Goal: Task Accomplishment & Management: Complete application form

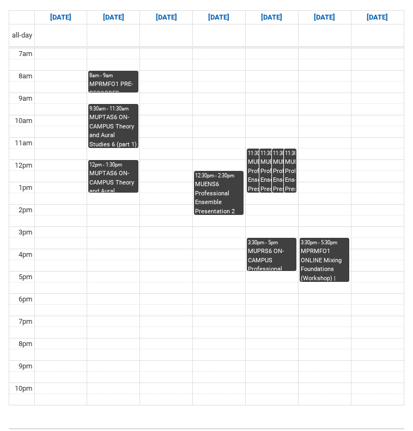
click at [114, 80] on div "MPRMFO1 PRE-RECORDED VIDEO Mixing Foundations (Lecture/Tut) | Online | Benjamin…" at bounding box center [112, 86] width 47 height 12
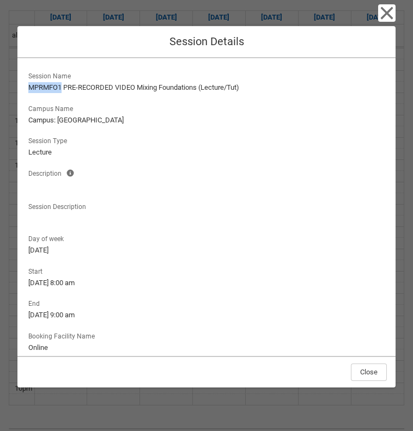
drag, startPoint x: 60, startPoint y: 88, endPoint x: 24, endPoint y: 89, distance: 36.5
click at [24, 90] on div "Session Name MPRMFO1 PRE-RECORDED VIDEO Mixing Foundations (Lecture/Tut) Campus…" at bounding box center [206, 207] width 378 height 298
copy lightning-formatted-text "MPRMFO1"
click at [116, 90] on lightning-formatted-text "MPRMFO1 PRE-RECORDED VIDEO Mixing Foundations (Lecture/Tut)" at bounding box center [206, 87] width 356 height 11
drag, startPoint x: 200, startPoint y: 88, endPoint x: 139, endPoint y: 88, distance: 60.4
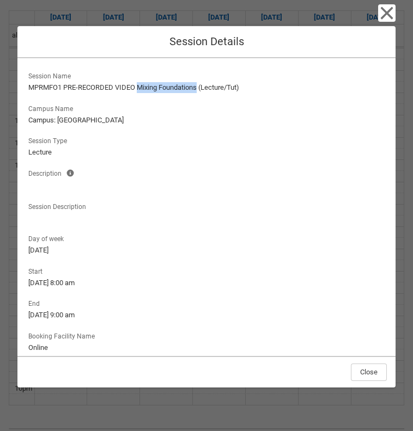
click at [139, 88] on lightning-formatted-text "MPRMFO1 PRE-RECORDED VIDEO Mixing Foundations (Lecture/Tut)" at bounding box center [206, 87] width 356 height 11
copy lightning-formatted-text "Mixing Foundations"
click at [388, 19] on icon "button" at bounding box center [386, 12] width 17 height 17
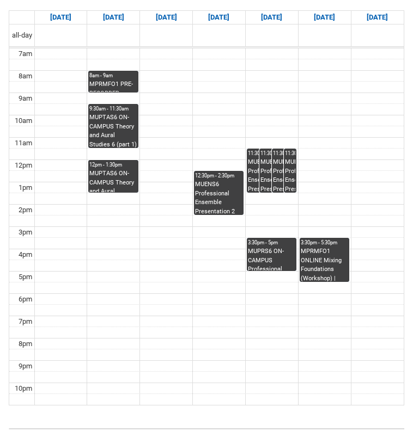
click at [263, 247] on div "MUPRS6 ON-CAMPUS Professional Presentation 2 VOCAL WORKSHOP THU 3:30 | Studio A…" at bounding box center [271, 258] width 47 height 23
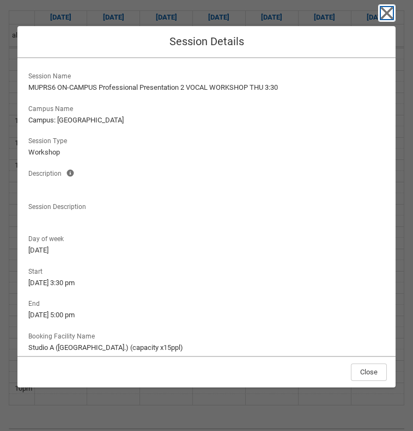
click at [386, 9] on icon "button" at bounding box center [386, 12] width 17 height 17
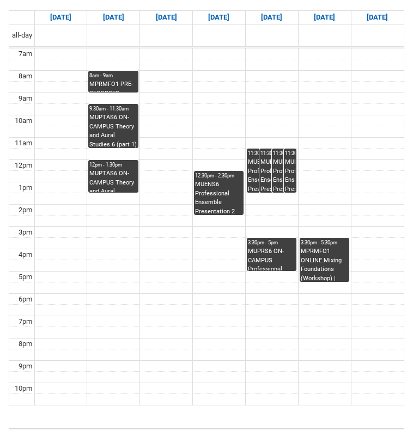
click at [220, 180] on div "MUENS6 Professional Ensemble Presentation 2 FORUM WED 12:30 | Room 106 Auditori…" at bounding box center [218, 197] width 47 height 34
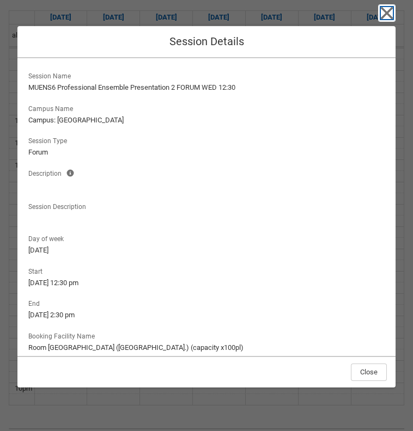
click at [385, 13] on icon "button" at bounding box center [386, 13] width 13 height 13
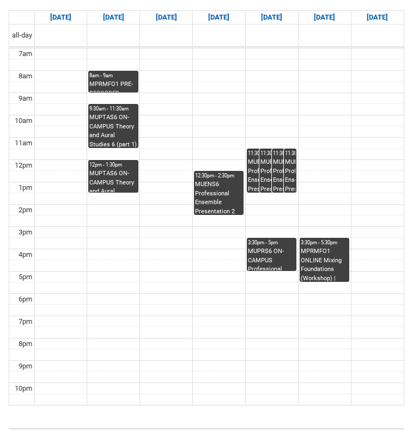
click at [263, 247] on div "MUPRS6 ON-CAMPUS Professional Presentation 2 VOCAL WORKSHOP THU 3:30 | Studio A…" at bounding box center [271, 258] width 47 height 23
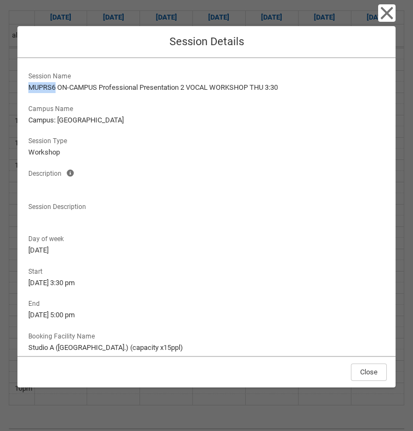
drag, startPoint x: 55, startPoint y: 87, endPoint x: 13, endPoint y: 85, distance: 42.5
click at [13, 85] on div "Close Session Details Session Name MUPRS6 ON-CAMPUS Professional Presentation 2…" at bounding box center [206, 215] width 413 height 431
copy lightning-formatted-text "MUPRS6"
click at [128, 109] on lightning-output-field "Campus Name Campus: Brunswick St" at bounding box center [206, 114] width 360 height 28
drag, startPoint x: 187, startPoint y: 89, endPoint x: 102, endPoint y: 89, distance: 85.5
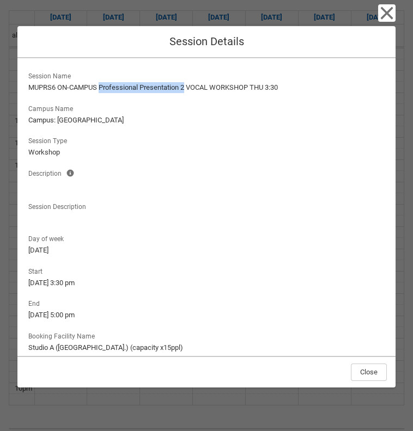
click at [102, 89] on lightning-formatted-text "MUPRS6 ON-CAMPUS Professional Presentation 2 VOCAL WORKSHOP THU 3:30" at bounding box center [206, 87] width 356 height 11
copy lightning-formatted-text "Professional Presentation 2"
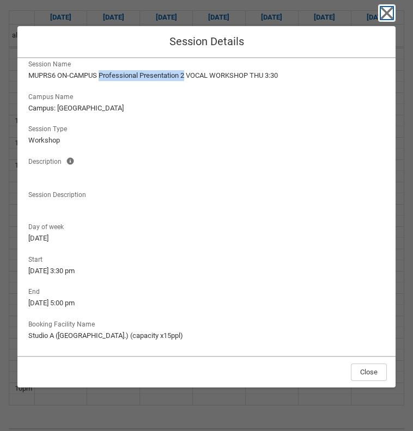
click at [382, 10] on icon "button" at bounding box center [386, 13] width 13 height 13
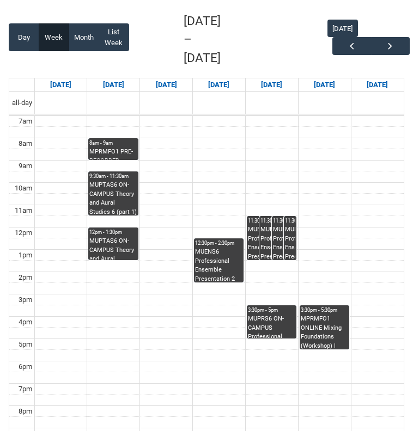
scroll to position [193, 0]
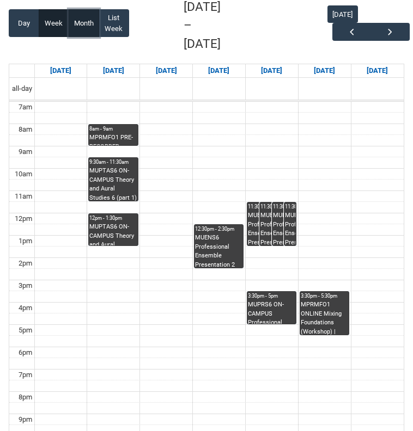
click at [85, 16] on button "Month" at bounding box center [84, 23] width 30 height 28
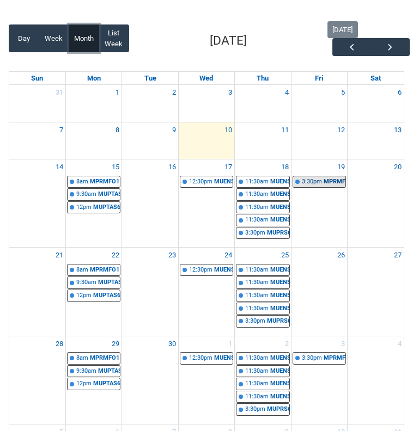
scroll to position [165, 0]
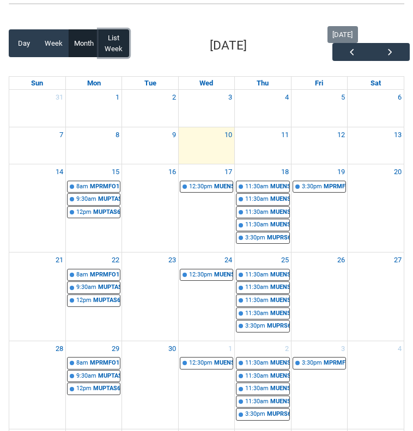
click at [113, 39] on button "List Week" at bounding box center [114, 43] width 30 height 28
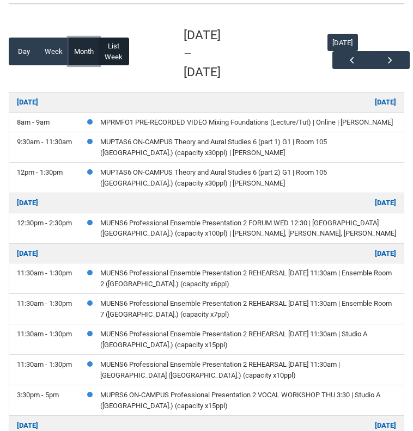
click at [81, 43] on button "Month" at bounding box center [84, 52] width 30 height 28
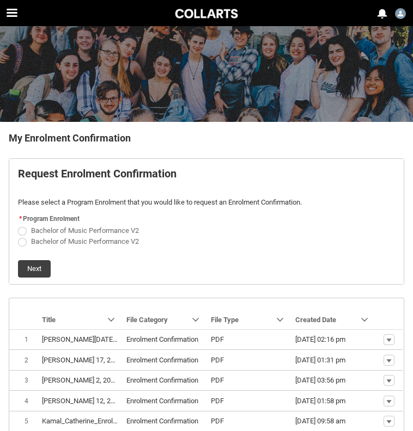
click at [20, 230] on span "REDU_Generate_Enrolment_Confirmation flow" at bounding box center [22, 231] width 9 height 9
click at [18, 225] on input "Bachelor of Music Performance V2" at bounding box center [17, 224] width 1 height 1
radio input "true"
click at [30, 269] on button "Next" at bounding box center [34, 268] width 33 height 17
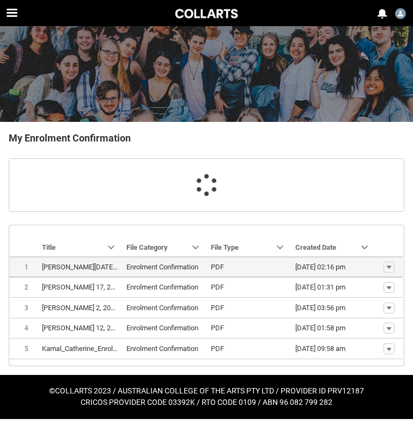
scroll to position [21, 0]
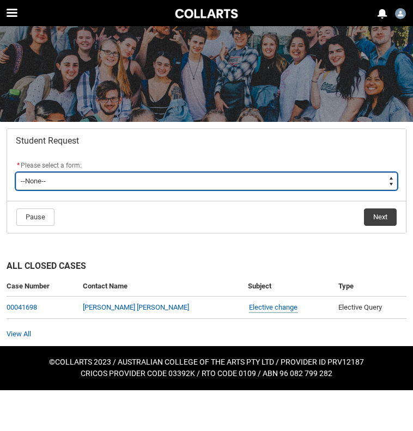
click at [88, 177] on select "--None-- Academic Transcript Application to Appeal Assignment Extension Change …" at bounding box center [206, 181] width 381 height 17
type lightning-select "Deferral_Leave_of_Absence_Choice"
click at [16, 173] on select "--None-- Academic Transcript Application to Appeal Assignment Extension Change …" at bounding box center [206, 181] width 381 height 17
select select "Deferral_Leave_of_Absence_Choice"
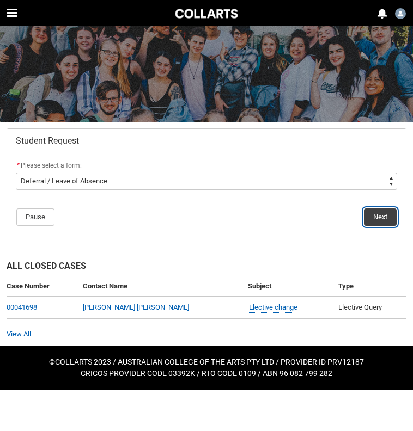
click at [381, 219] on button "Next" at bounding box center [380, 216] width 33 height 17
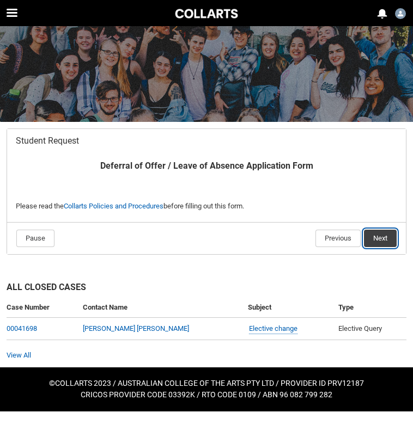
click at [386, 239] on button "Next" at bounding box center [380, 238] width 33 height 17
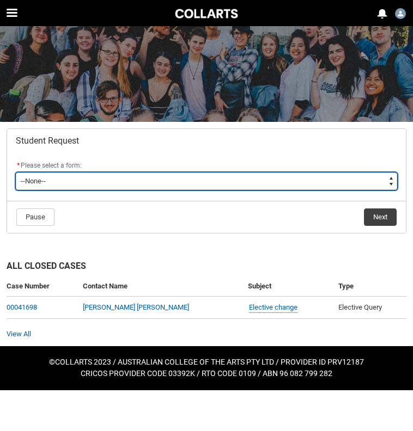
click at [144, 177] on select "--None-- Academic Transcript Application to Appeal Assignment Extension Change …" at bounding box center [206, 181] width 381 height 17
type lightning-select "Enrolment_Variation_Choice"
click at [16, 173] on select "--None-- Academic Transcript Application to Appeal Assignment Extension Change …" at bounding box center [206, 181] width 381 height 17
select select "Enrolment_Variation_Choice"
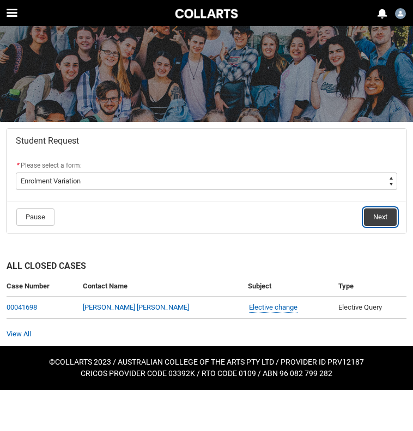
click at [379, 217] on button "Next" at bounding box center [380, 216] width 33 height 17
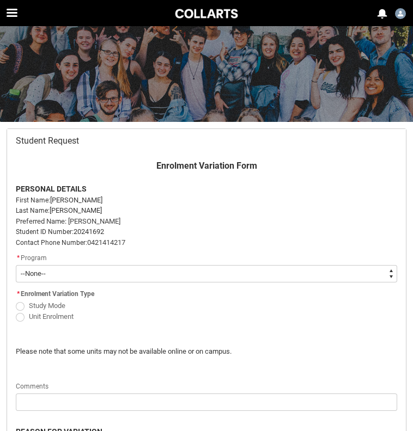
scroll to position [20, 0]
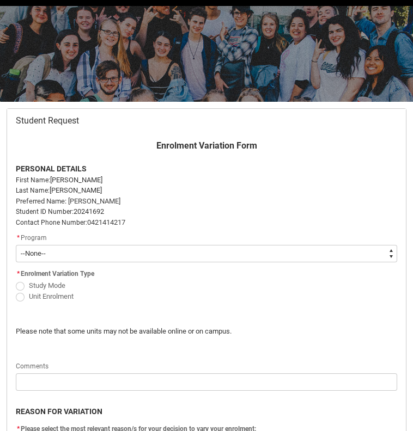
click at [331, 248] on select "--None-- Bachelor of Music Performance V2" at bounding box center [206, 253] width 381 height 17
type lightning-select "recordPicklist_ProgramEnrollment.a0jOZ000003Ipf3YAC"
click at [16, 245] on select "--None-- Bachelor of Music Performance V2" at bounding box center [206, 253] width 381 height 17
select select "recordPicklist_ProgramEnrollment.a0jOZ000003Ipf3YAC"
click at [21, 297] on span "Redu_Student_Request flow" at bounding box center [20, 297] width 9 height 9
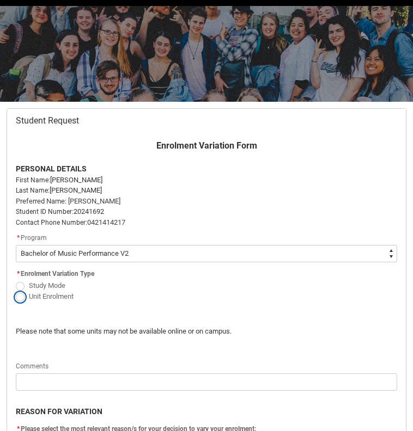
click at [16, 291] on input "Unit Enrolment" at bounding box center [15, 290] width 1 height 1
radio input "true"
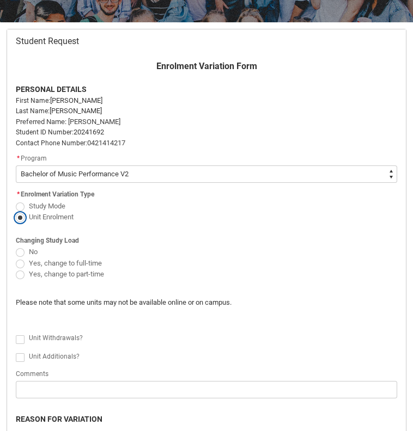
scroll to position [106, 0]
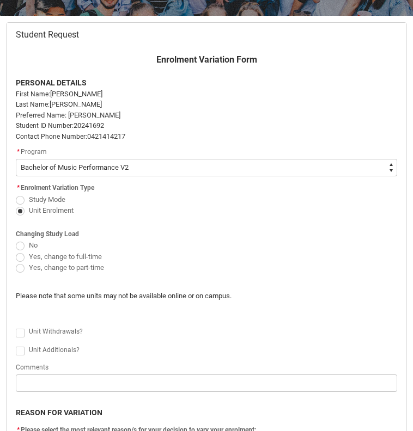
click at [21, 268] on span "Redu_Student_Request flow" at bounding box center [20, 268] width 9 height 9
click at [16, 262] on input "Yes, change to part-time" at bounding box center [15, 261] width 1 height 1
radio input "true"
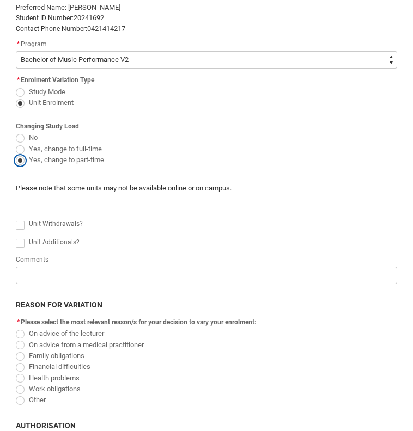
scroll to position [220, 0]
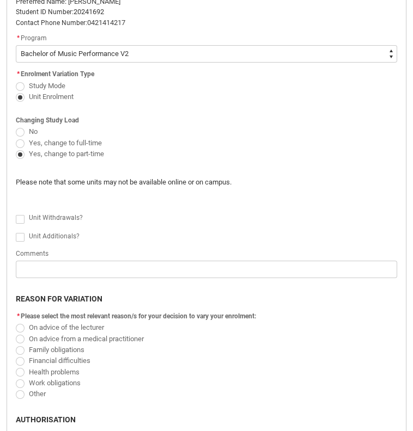
click at [19, 217] on span "Redu_Student_Request flow" at bounding box center [20, 219] width 9 height 9
click at [16, 213] on input "Redu_Student_Request flow" at bounding box center [15, 213] width 1 height 1
type lightning-input "true"
checkbox input "true"
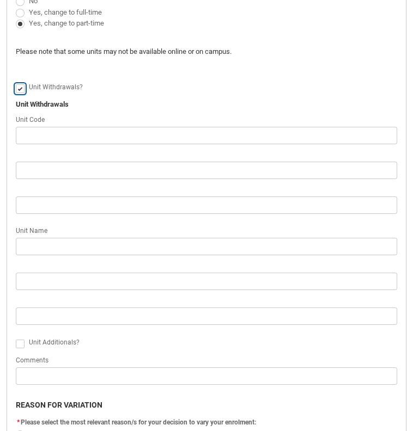
scroll to position [356, 0]
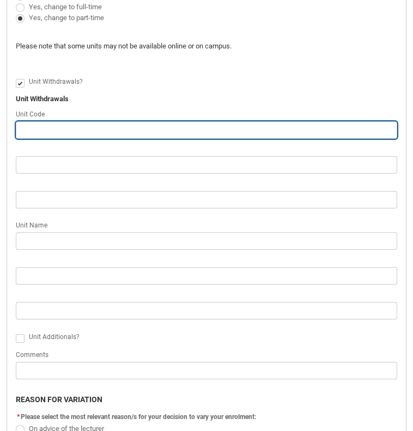
click at [54, 127] on input "Redu_Student_Request flow" at bounding box center [206, 129] width 381 height 17
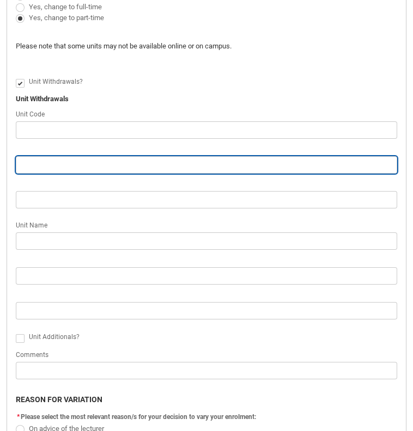
click at [34, 165] on input "Redu_Student_Request flow" at bounding box center [206, 164] width 381 height 17
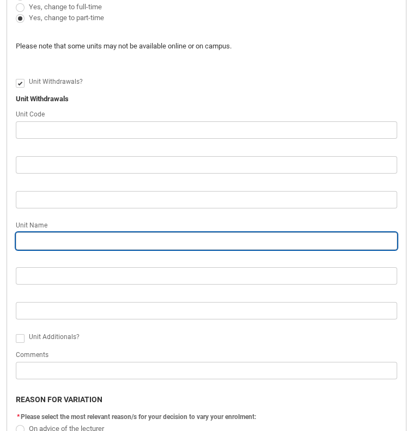
click at [40, 237] on input "Redu_Student_Request flow" at bounding box center [206, 240] width 381 height 17
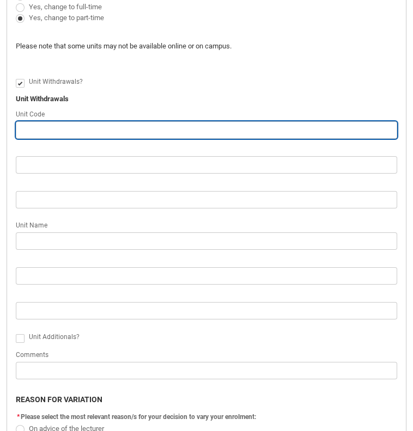
click at [38, 127] on input "Redu_Student_Request flow" at bounding box center [206, 129] width 381 height 17
paste input "MPRMFO1"
type lightning-primitive-input-simple "MPRMFO1"
type input "MPRMFO1"
click at [23, 130] on input "MPRMFO1" at bounding box center [206, 129] width 381 height 17
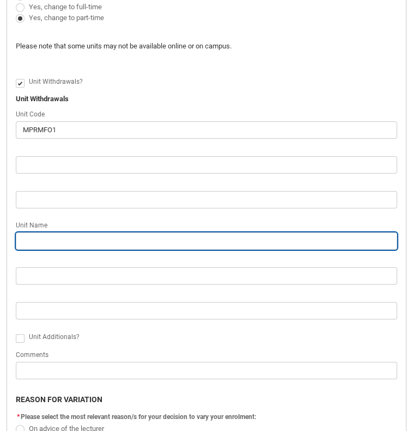
click at [45, 242] on input "Redu_Student_Request flow" at bounding box center [206, 240] width 381 height 17
paste input "Mixing Foundations"
type lightning-primitive-input-simple "Mixing Foundations"
type input "Mixing Foundations"
click at [24, 237] on input "Mixing Foundations" at bounding box center [206, 240] width 381 height 17
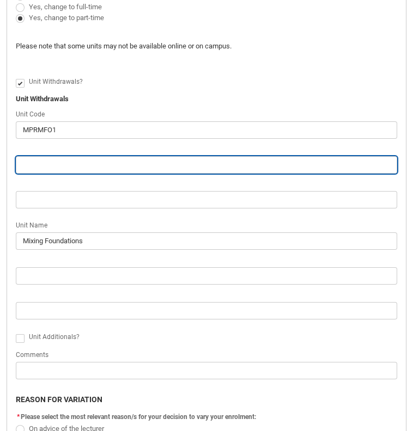
click at [33, 165] on input "Redu_Student_Request flow" at bounding box center [206, 164] width 381 height 17
paste input "MUPRS6"
type lightning-primitive-input-simple "MUPRS6"
type input "MUPRS6"
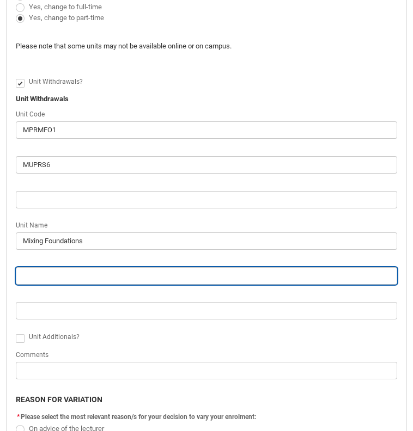
click at [64, 274] on input "Redu_Student_Request flow" at bounding box center [206, 275] width 381 height 17
paste input "Professional Presentation 2"
type lightning-primitive-input-simple "Professional Presentation 2"
type input "Professional Presentation 2"
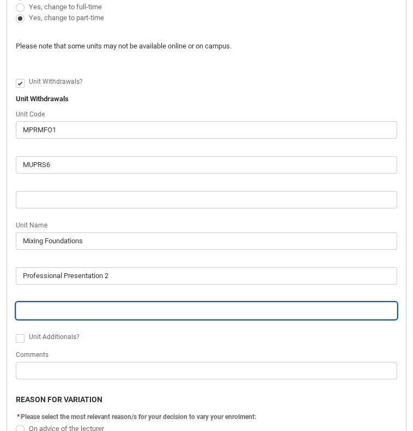
click at [119, 306] on input "Redu_Student_Request flow" at bounding box center [206, 310] width 381 height 17
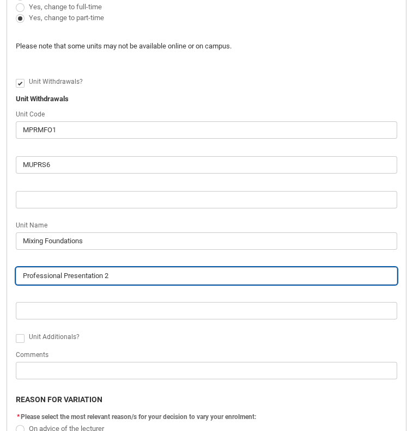
click at [132, 278] on input "Professional Presentation 2" at bounding box center [206, 275] width 381 height 17
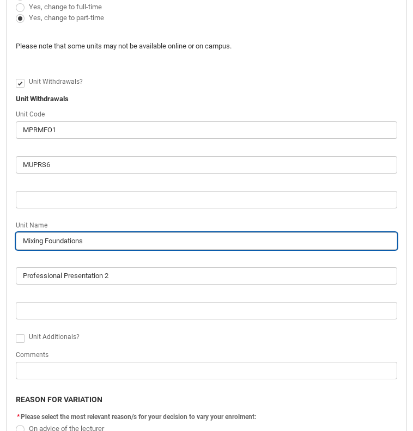
click at [98, 243] on input "Mixing Foundations" at bounding box center [206, 240] width 381 height 17
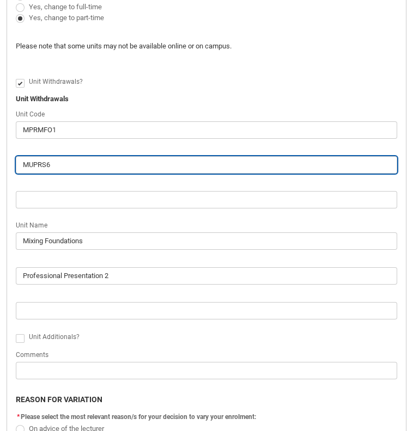
click at [72, 162] on input "MUPRS6" at bounding box center [206, 164] width 381 height 17
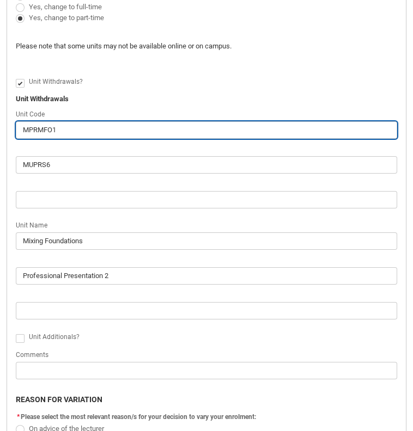
click at [71, 132] on input "MPRMFO1" at bounding box center [206, 129] width 381 height 17
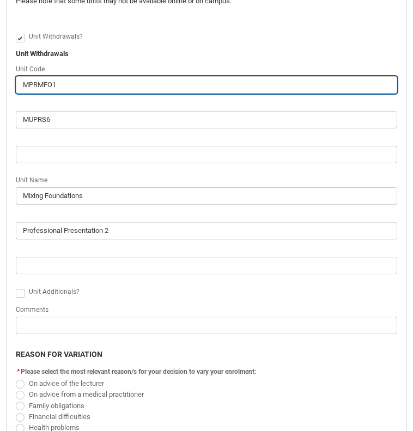
scroll to position [402, 0]
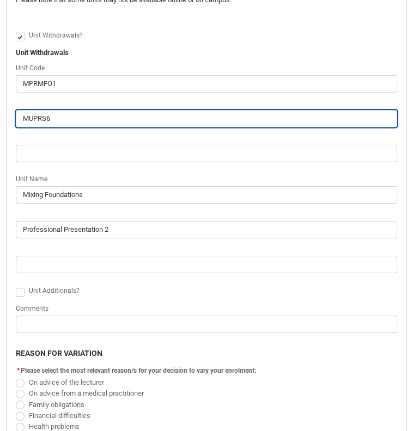
click at [72, 121] on input "MUPRS6" at bounding box center [206, 118] width 381 height 17
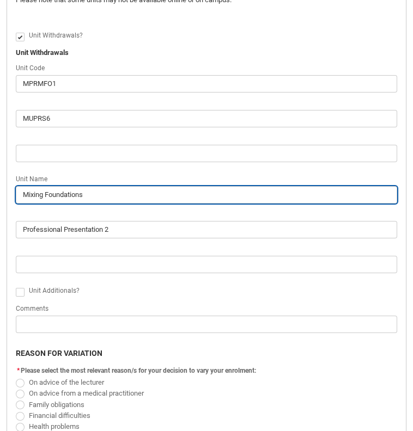
click at [102, 197] on input "Mixing Foundations" at bounding box center [206, 194] width 381 height 17
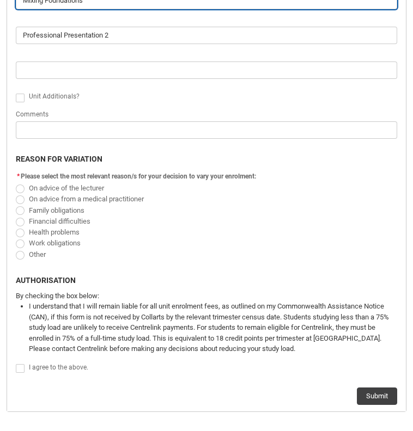
scroll to position [598, 0]
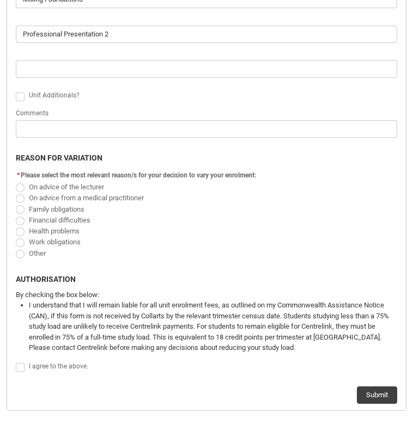
click at [19, 253] on span "Redu_Student_Request flow" at bounding box center [20, 254] width 9 height 9
click at [16, 248] on input "Other" at bounding box center [15, 247] width 1 height 1
radio input "true"
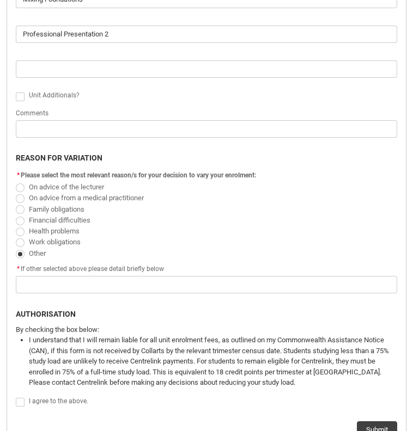
click at [19, 239] on span "Redu_Student_Request flow" at bounding box center [20, 242] width 9 height 9
click at [16, 237] on input "Work obligations" at bounding box center [15, 236] width 1 height 1
radio input "true"
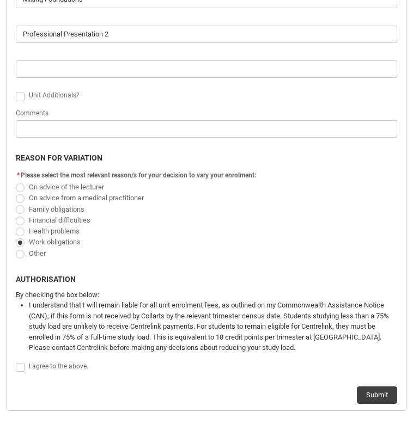
click at [19, 230] on span "Redu_Student_Request flow" at bounding box center [20, 232] width 9 height 9
click at [16, 225] on input "Health problems" at bounding box center [15, 225] width 1 height 1
radio input "true"
click at [22, 185] on span "Redu_Student_Request flow" at bounding box center [20, 187] width 9 height 9
click at [16, 181] on input "On advice of the lecturer" at bounding box center [15, 181] width 1 height 1
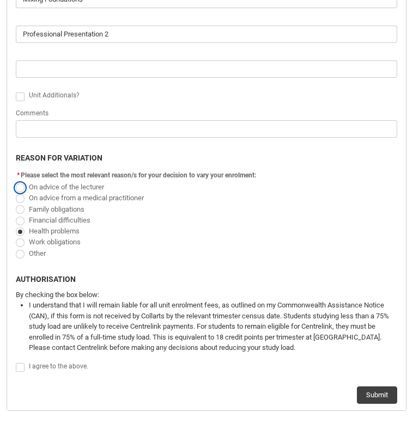
radio input "true"
click at [23, 196] on span "Redu_Student_Request flow" at bounding box center [20, 198] width 9 height 9
click at [16, 192] on input "On advice from a medical practitioner" at bounding box center [15, 192] width 1 height 1
radio input "true"
click at [23, 207] on span "Redu_Student_Request flow" at bounding box center [20, 209] width 9 height 9
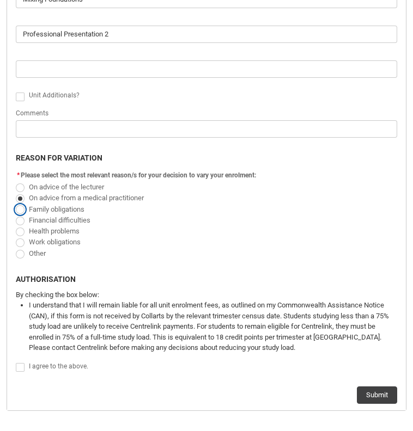
click at [16, 204] on input "Family obligations" at bounding box center [15, 203] width 1 height 1
radio input "true"
click at [22, 218] on span "Redu_Student_Request flow" at bounding box center [20, 221] width 9 height 9
click at [16, 214] on input "Financial difficulties" at bounding box center [15, 214] width 1 height 1
radio input "true"
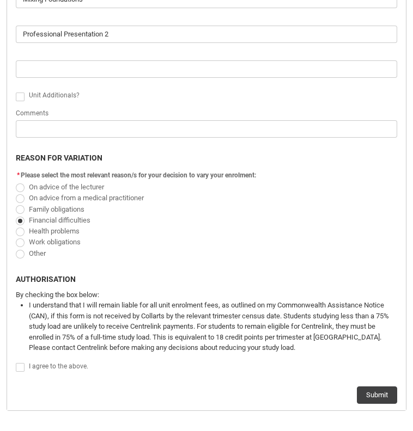
click at [20, 210] on span "Redu_Student_Request flow" at bounding box center [20, 209] width 9 height 9
click at [16, 204] on input "Family obligations" at bounding box center [15, 203] width 1 height 1
radio input "true"
click at [21, 218] on span "Redu_Student_Request flow" at bounding box center [20, 221] width 9 height 9
click at [16, 214] on input "Financial difficulties" at bounding box center [15, 214] width 1 height 1
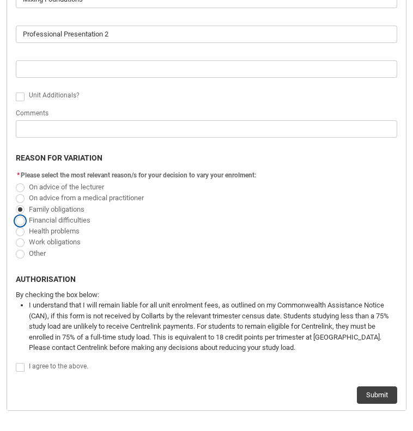
radio input "true"
click at [21, 229] on span "Redu_Student_Request flow" at bounding box center [20, 232] width 9 height 9
click at [16, 225] on input "Health problems" at bounding box center [15, 225] width 1 height 1
radio input "true"
click at [19, 207] on span "Redu_Student_Request flow" at bounding box center [20, 209] width 9 height 9
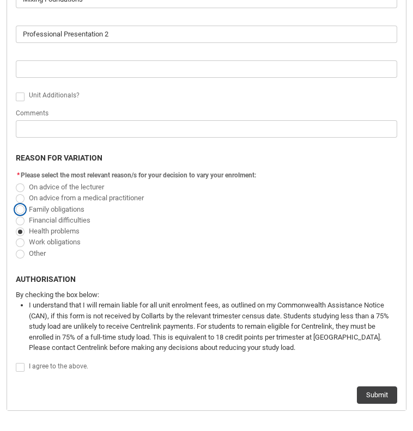
click at [16, 204] on input "Family obligations" at bounding box center [15, 203] width 1 height 1
radio input "true"
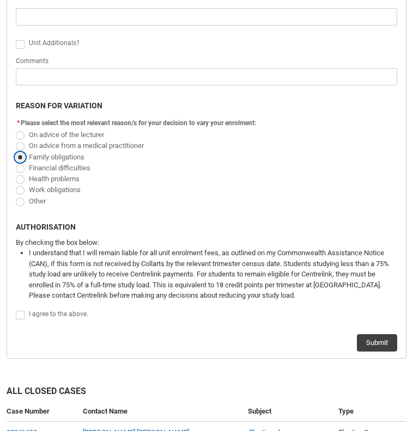
scroll to position [653, 0]
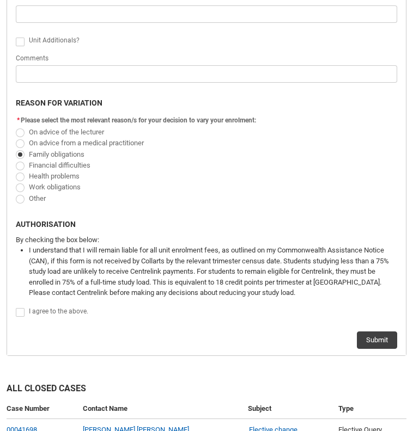
click at [18, 312] on span "Redu_Student_Request flow" at bounding box center [20, 312] width 9 height 9
click at [16, 307] on input "Redu_Student_Request flow" at bounding box center [15, 306] width 1 height 1
type lightning-input "true"
checkbox input "true"
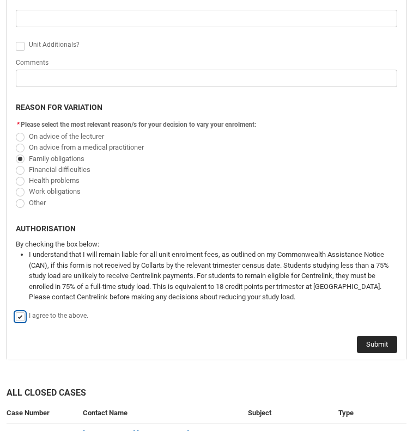
scroll to position [734, 0]
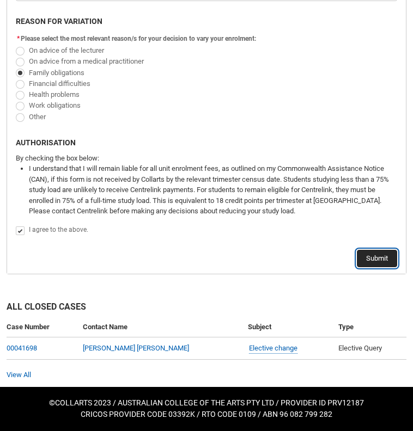
click at [377, 258] on button "Submit" at bounding box center [377, 258] width 40 height 17
